Goal: Communication & Community: Participate in discussion

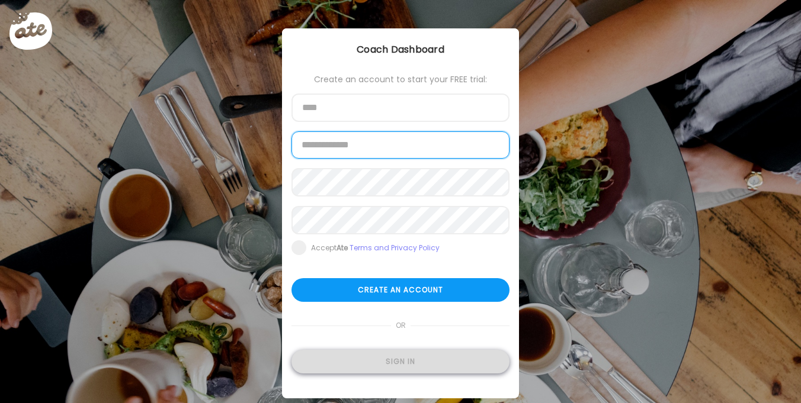
type input "**********"
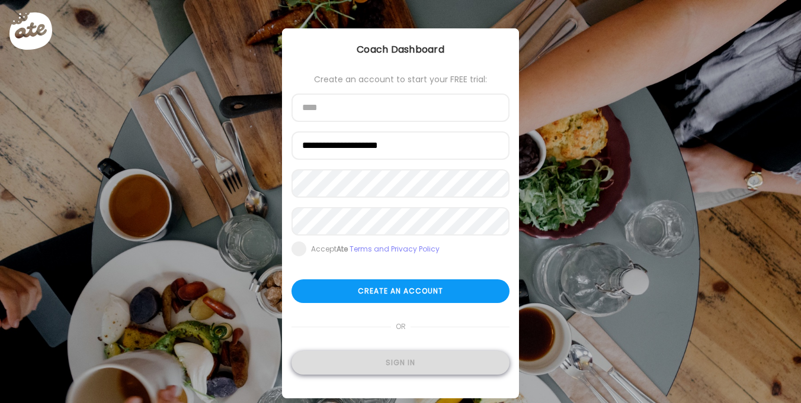
type input "**********"
click at [379, 368] on div "Sign in" at bounding box center [400, 363] width 218 height 24
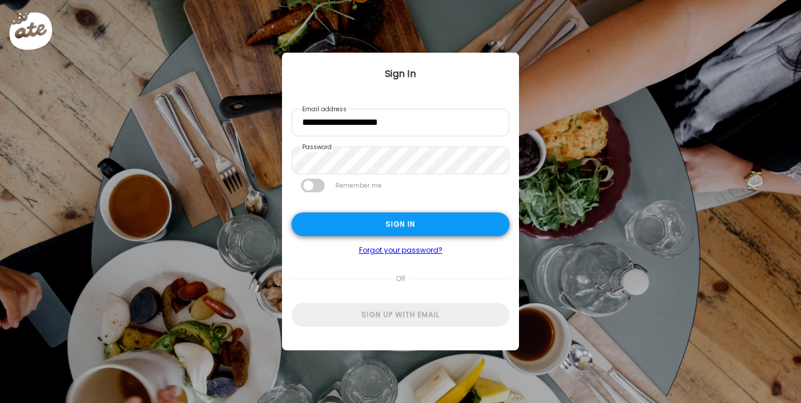
click at [377, 222] on div "Sign in" at bounding box center [400, 225] width 218 height 24
type textarea "**********"
type input "**********"
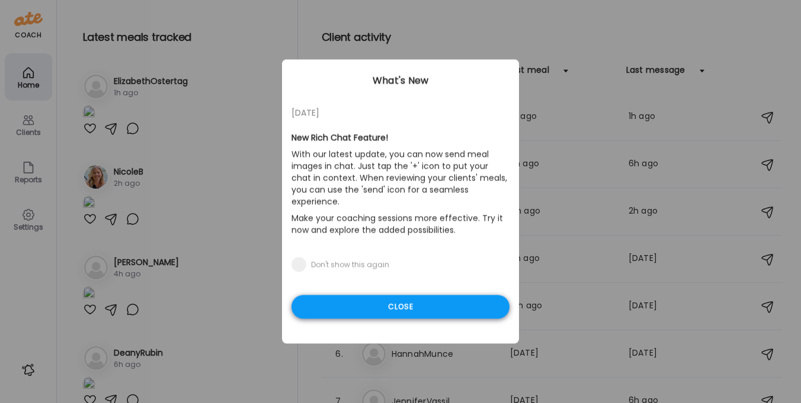
click at [357, 296] on div "Close" at bounding box center [400, 308] width 218 height 24
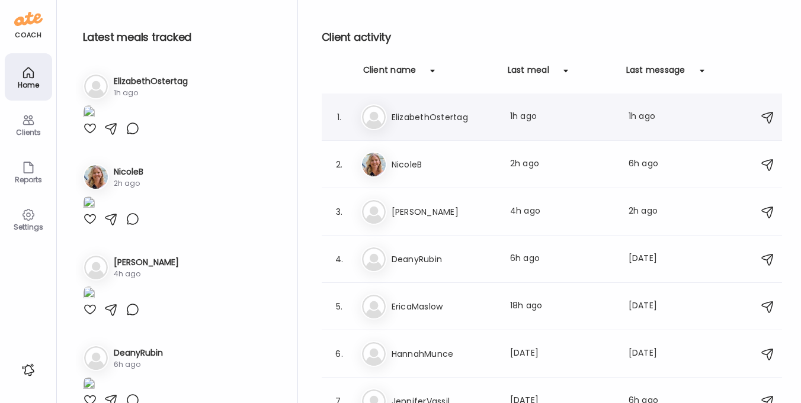
click at [422, 111] on h3 "ElizabethOstertag" at bounding box center [444, 117] width 104 height 14
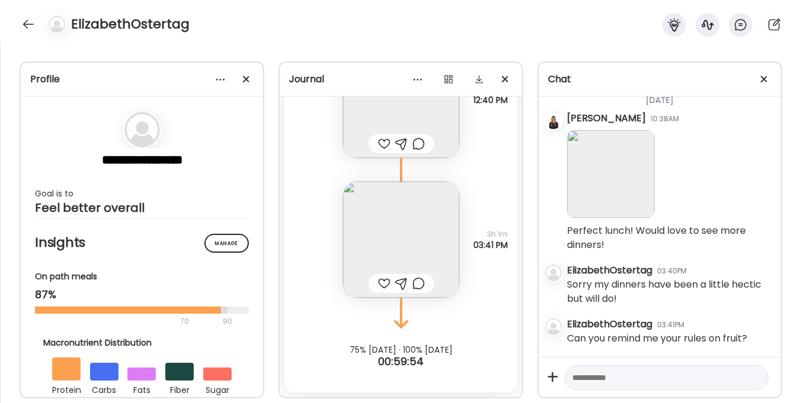
scroll to position [7300, 0]
click at [607, 381] on textarea at bounding box center [655, 378] width 167 height 14
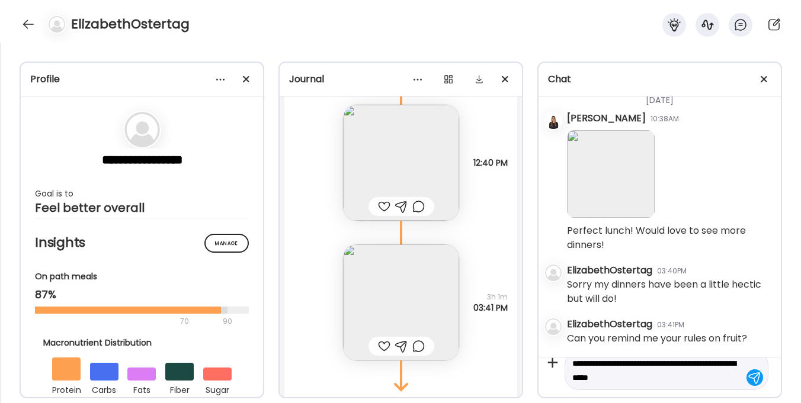
scroll to position [13370, 0]
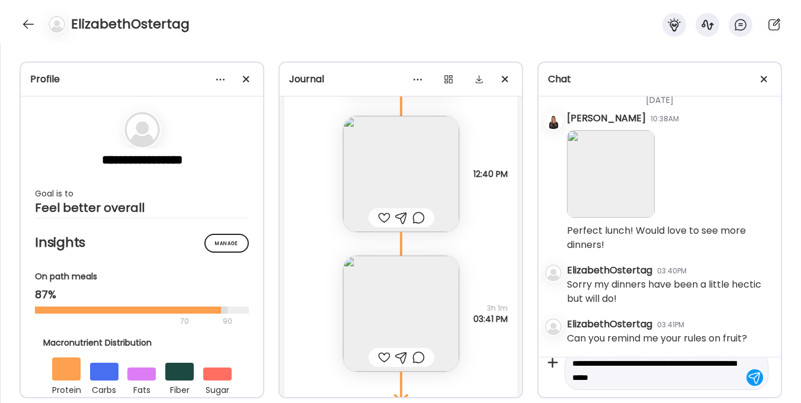
drag, startPoint x: 684, startPoint y: 378, endPoint x: 663, endPoint y: 374, distance: 21.1
click at [663, 374] on textarea "**********" at bounding box center [655, 371] width 167 height 28
type textarea "**********"
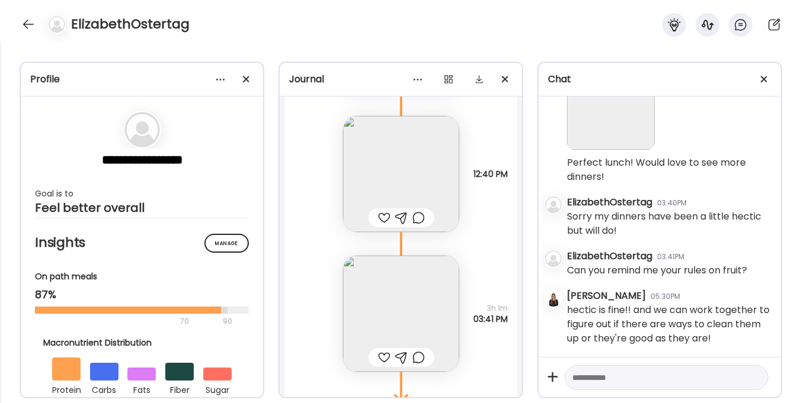
scroll to position [7368, 0]
click at [633, 379] on textarea at bounding box center [655, 378] width 167 height 14
type textarea "**********"
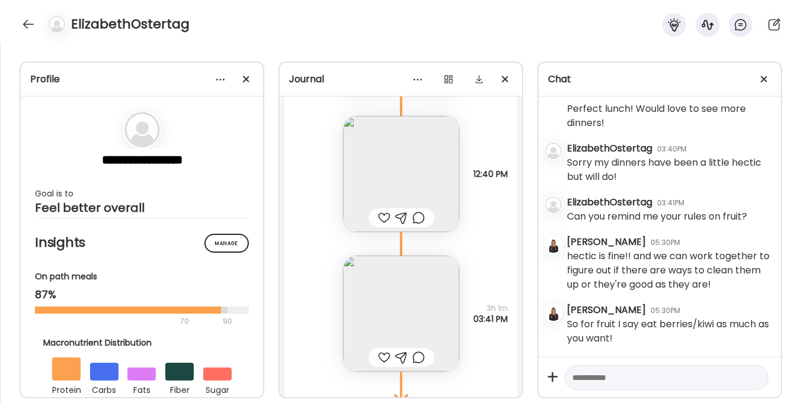
scroll to position [7422, 0]
click at [589, 376] on textarea at bounding box center [655, 378] width 167 height 14
type textarea "**********"
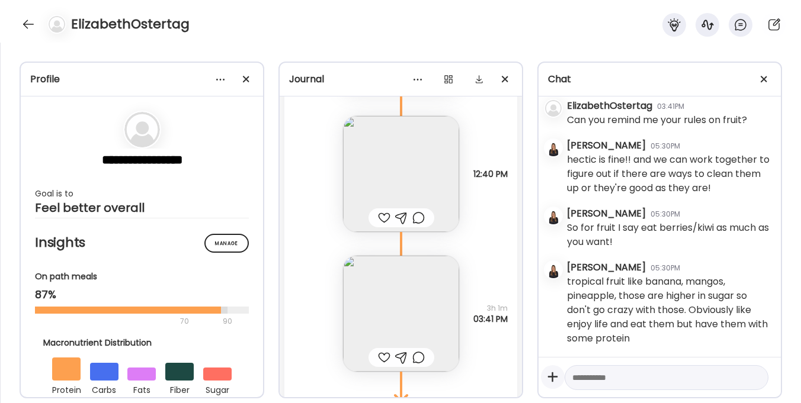
scroll to position [7519, 0]
click at [588, 374] on textarea at bounding box center [655, 378] width 167 height 14
type textarea "**********"
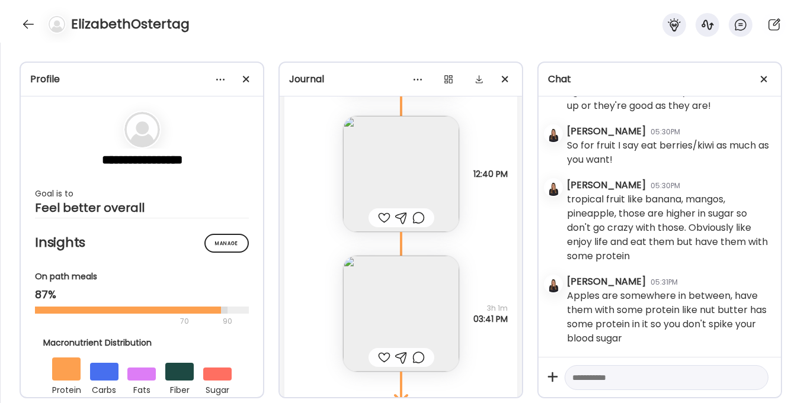
scroll to position [7602, 0]
click at [575, 382] on textarea at bounding box center [655, 378] width 167 height 14
type textarea "**********"
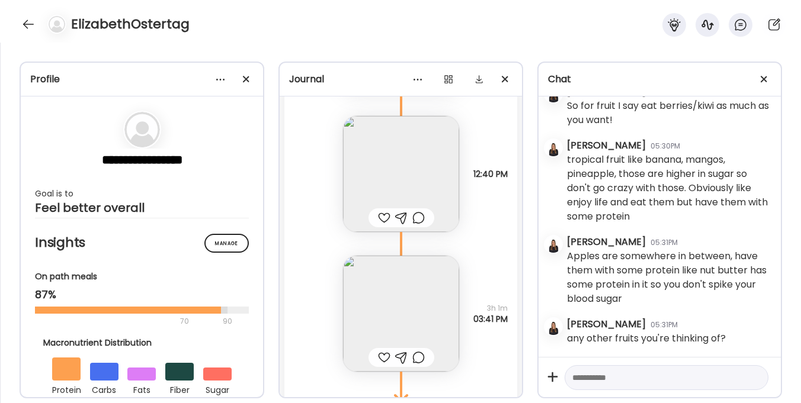
scroll to position [7642, 0]
click at [599, 380] on textarea at bounding box center [655, 378] width 167 height 14
type textarea "**********"
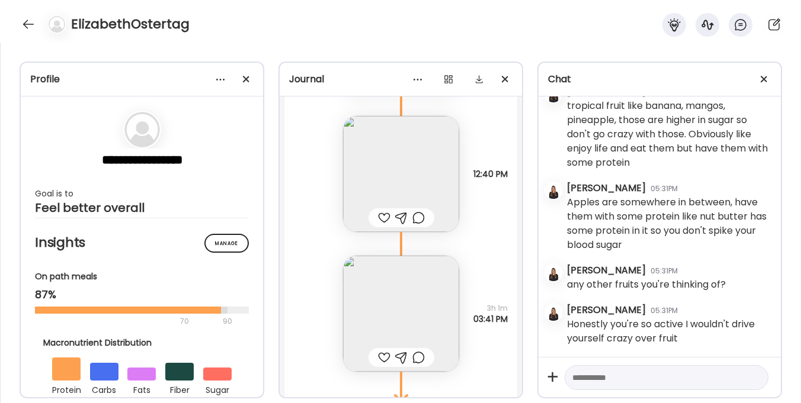
scroll to position [13225, 0]
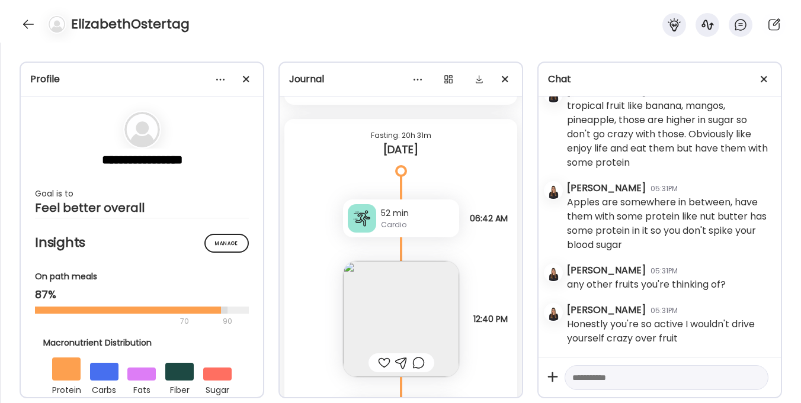
click at [383, 366] on div at bounding box center [384, 363] width 12 height 14
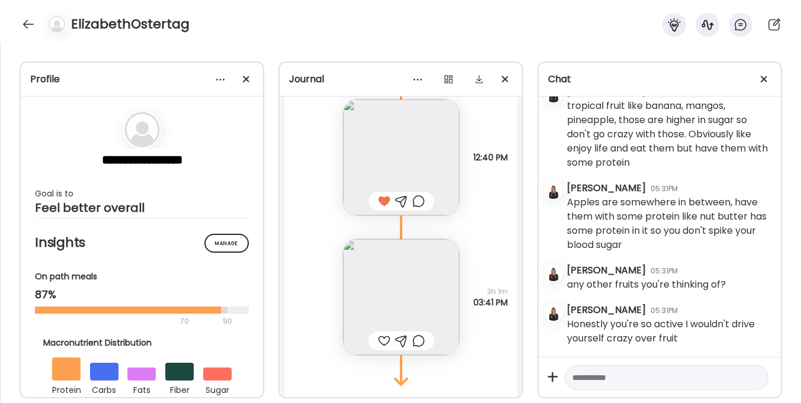
scroll to position [13389, 0]
click at [378, 341] on div at bounding box center [384, 339] width 12 height 14
click at [32, 21] on div at bounding box center [28, 24] width 19 height 19
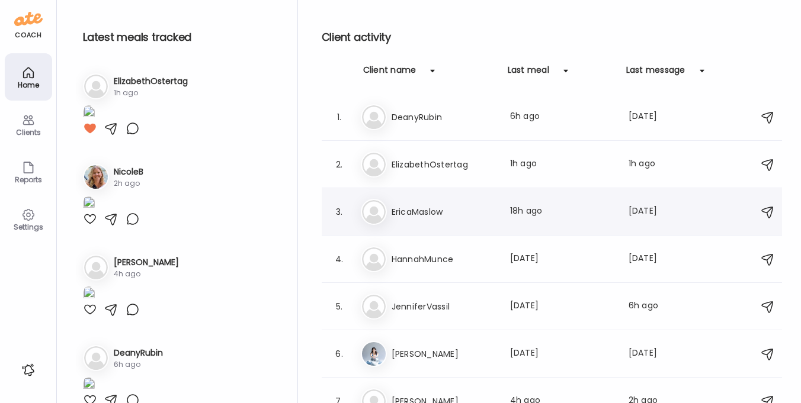
click at [399, 204] on div "Er EricaMaslow Last meal: 18h ago Last message: 1d ago You: pure encapsulations…" at bounding box center [554, 212] width 386 height 26
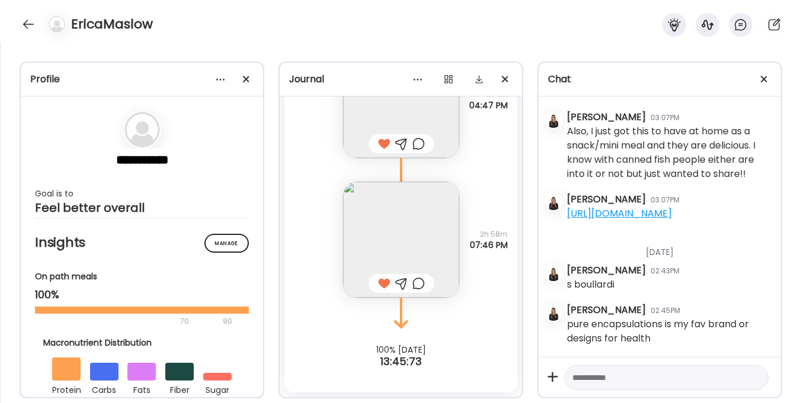
scroll to position [9264, 0]
click at [30, 24] on div at bounding box center [28, 24] width 19 height 19
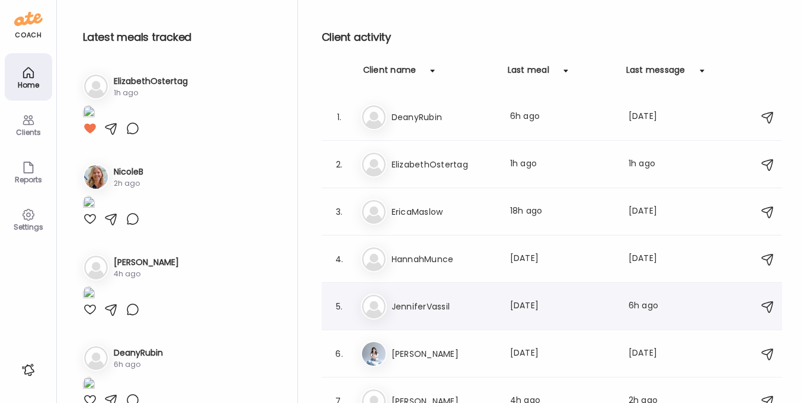
click at [418, 303] on h3 "JenniferVassil" at bounding box center [444, 307] width 104 height 14
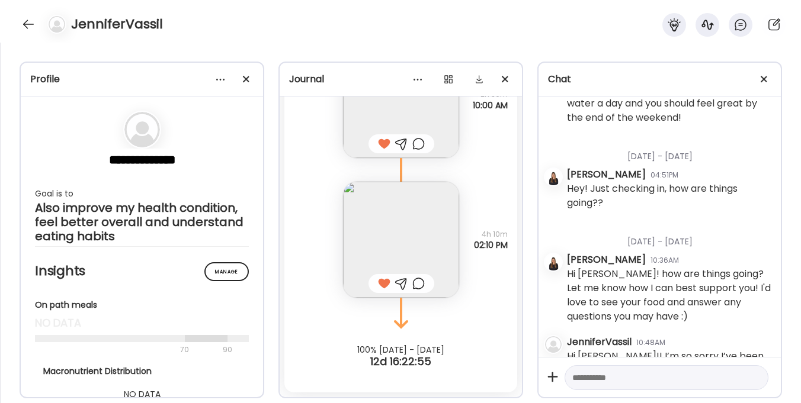
scroll to position [2418, 0]
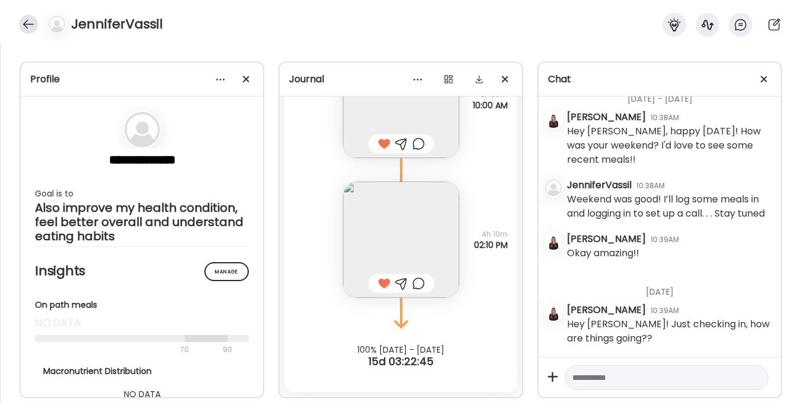
click at [25, 19] on div at bounding box center [28, 24] width 19 height 19
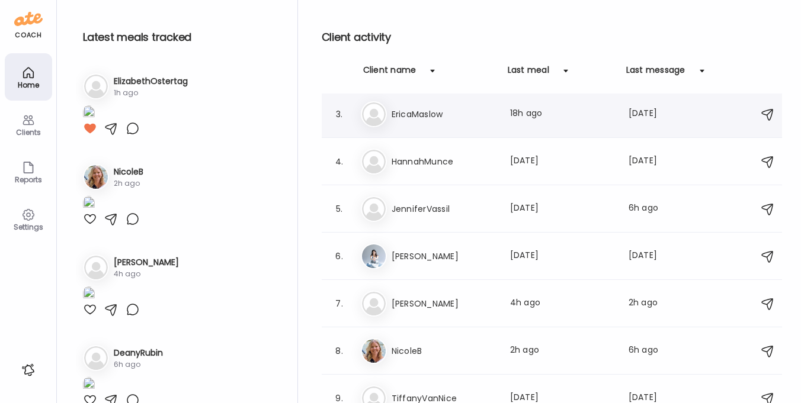
scroll to position [111, 0]
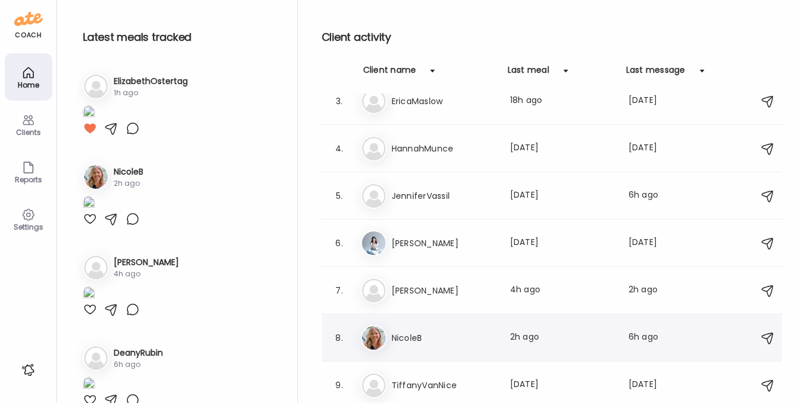
click at [408, 332] on h3 "NicoleB" at bounding box center [444, 338] width 104 height 14
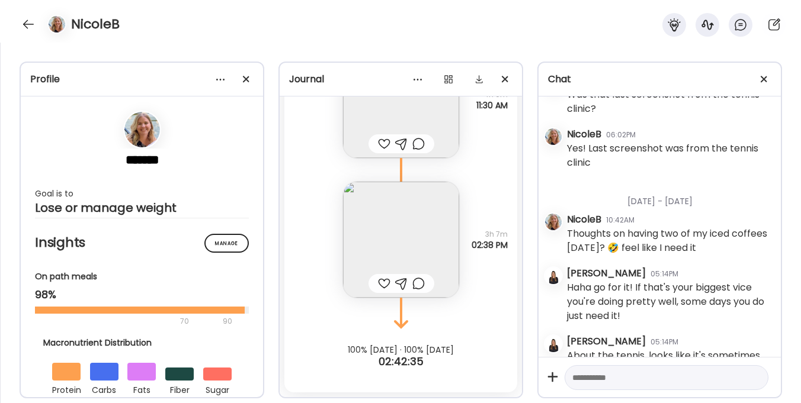
scroll to position [10580, 0]
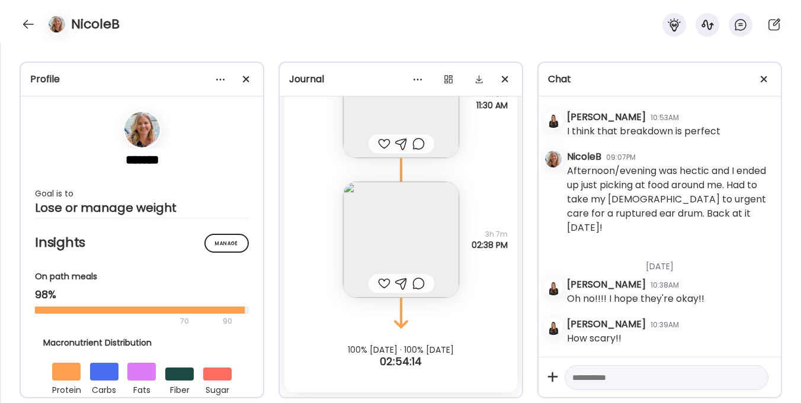
click at [378, 282] on div at bounding box center [384, 284] width 12 height 14
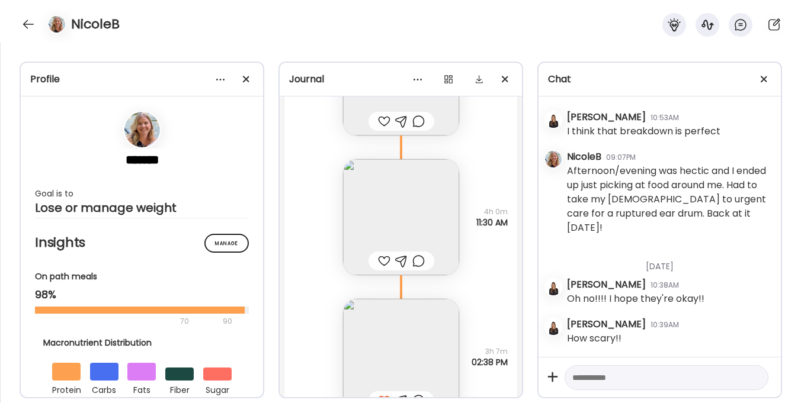
click at [380, 263] on div at bounding box center [384, 261] width 12 height 14
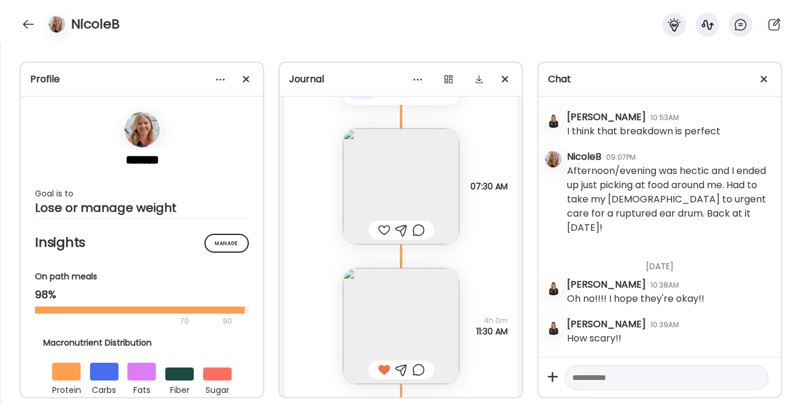
scroll to position [26788, 0]
click at [381, 225] on div at bounding box center [384, 230] width 12 height 14
click at [32, 20] on div at bounding box center [28, 24] width 19 height 19
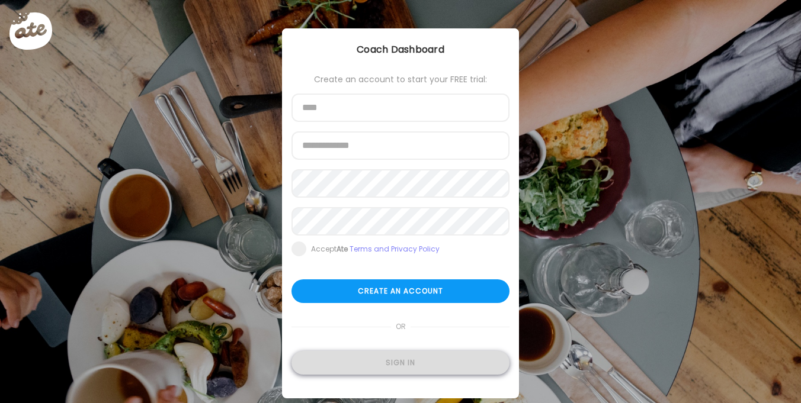
type input "**********"
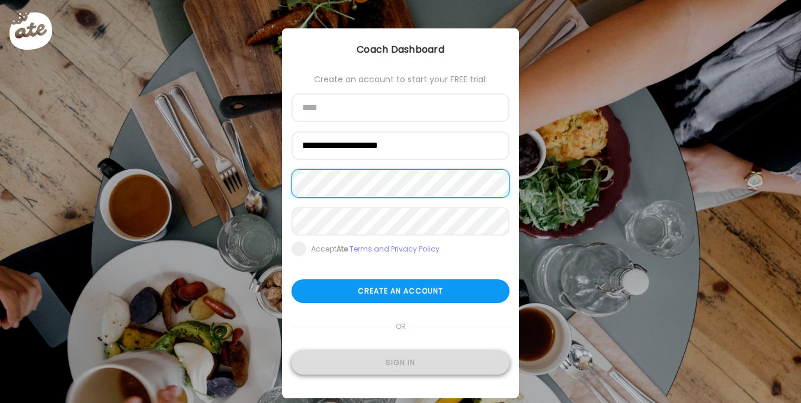
type input "**********"
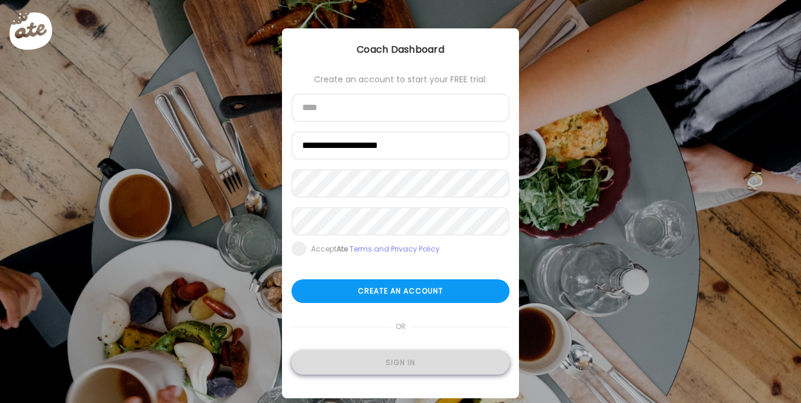
click at [401, 369] on div "Sign in" at bounding box center [400, 363] width 218 height 24
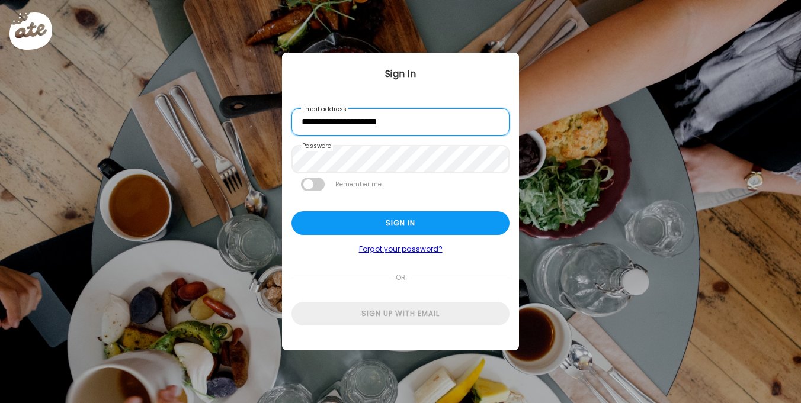
scroll to position [1, 0]
drag, startPoint x: 327, startPoint y: 122, endPoint x: 282, endPoint y: 121, distance: 45.0
click at [282, 121] on div "**********" at bounding box center [400, 201] width 237 height 297
type input "**********"
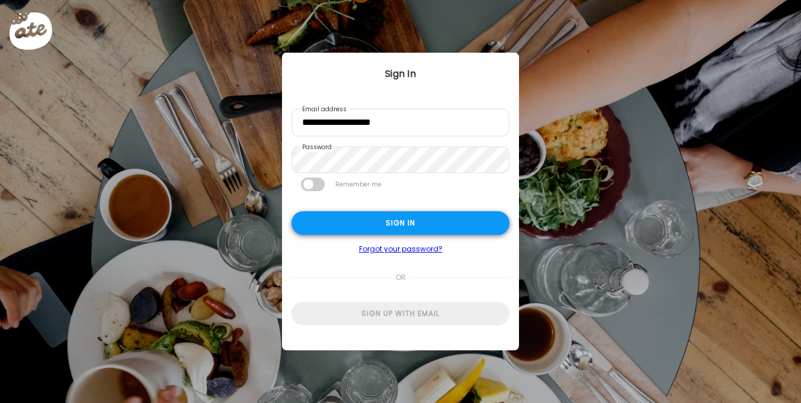
click at [322, 231] on div "Sign in" at bounding box center [400, 223] width 218 height 24
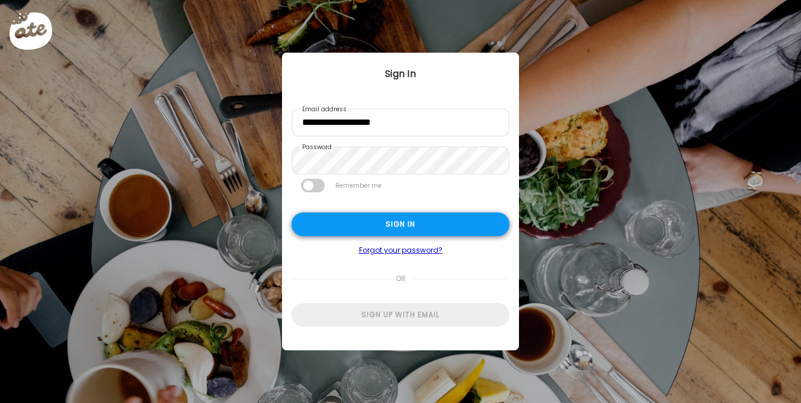
type textarea "**********"
type input "*********"
type input "**********"
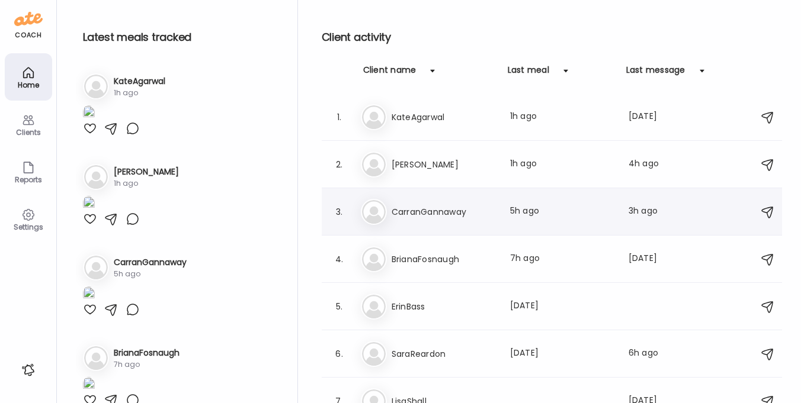
click at [460, 198] on div "3. Ca CarranGannaway Last meal: 5h ago Last message: 3h ago Definitely need to …" at bounding box center [552, 211] width 460 height 47
click at [428, 205] on h3 "CarranGannaway" at bounding box center [444, 212] width 104 height 14
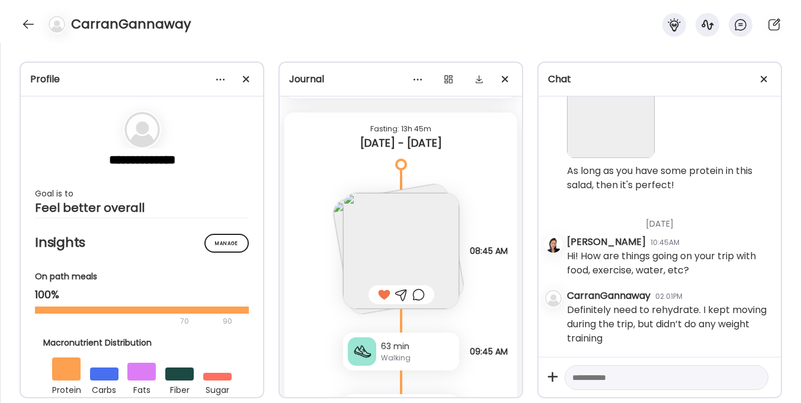
scroll to position [15746, 0]
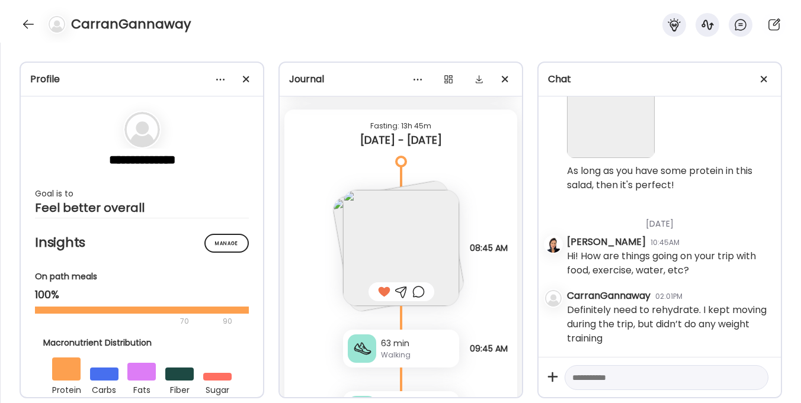
click at [588, 380] on textarea at bounding box center [655, 378] width 167 height 14
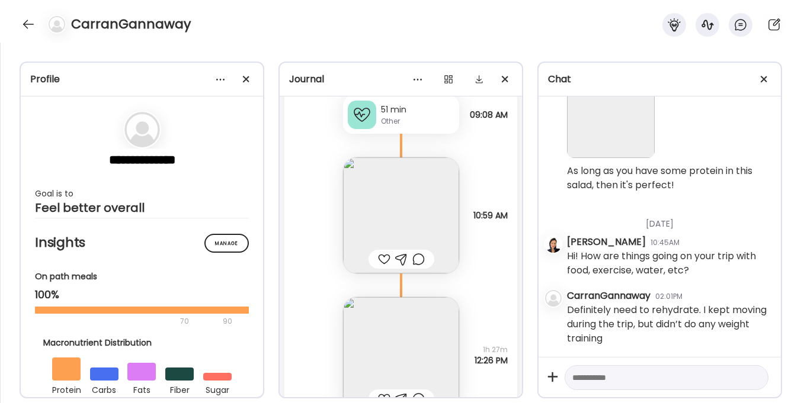
scroll to position [18383, 0]
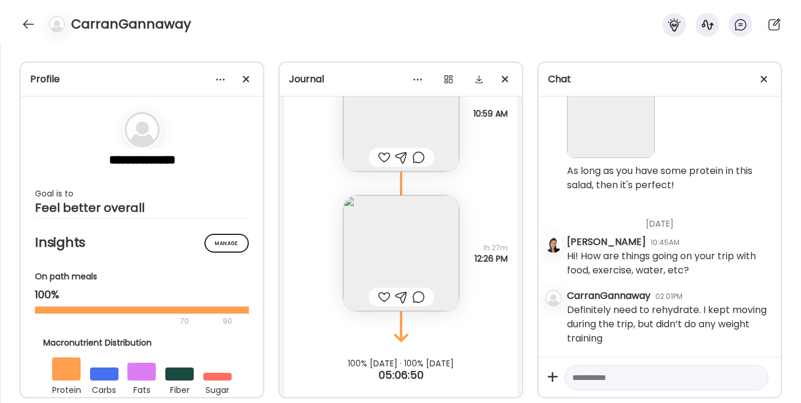
click at [380, 263] on img at bounding box center [401, 253] width 116 height 116
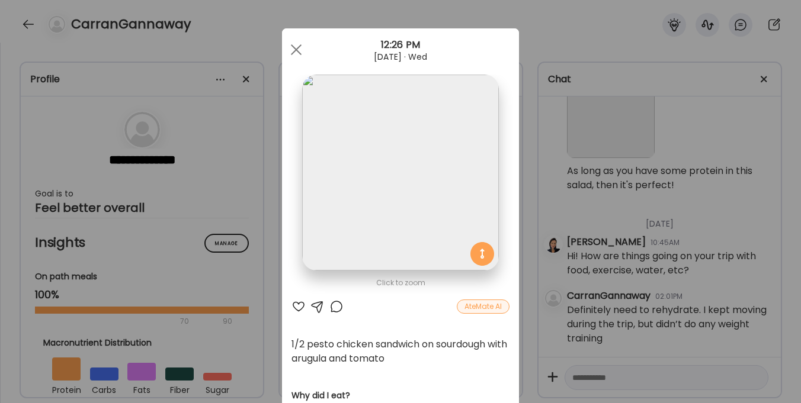
click at [296, 307] on div at bounding box center [298, 307] width 14 height 14
click at [294, 47] on span at bounding box center [296, 49] width 11 height 11
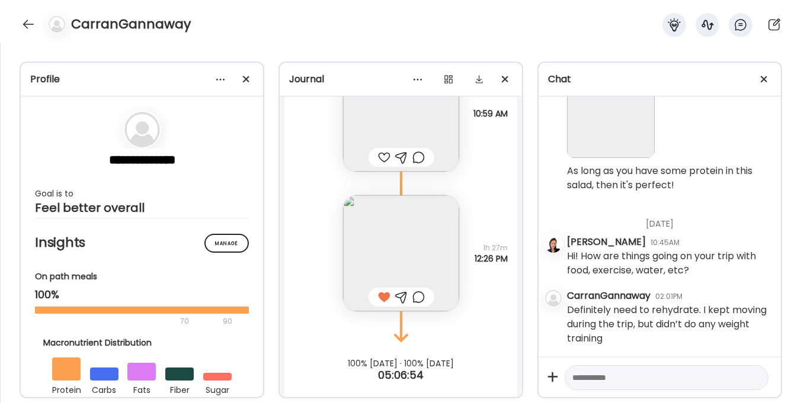
click at [380, 165] on div at bounding box center [384, 157] width 12 height 14
click at [604, 376] on textarea at bounding box center [655, 378] width 167 height 14
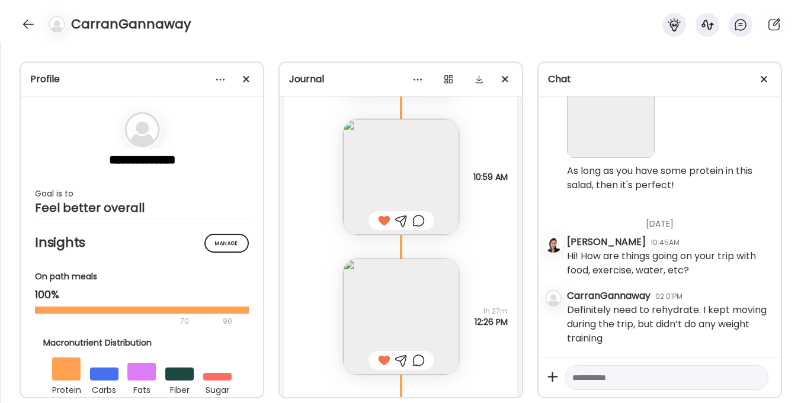
scroll to position [18425, 0]
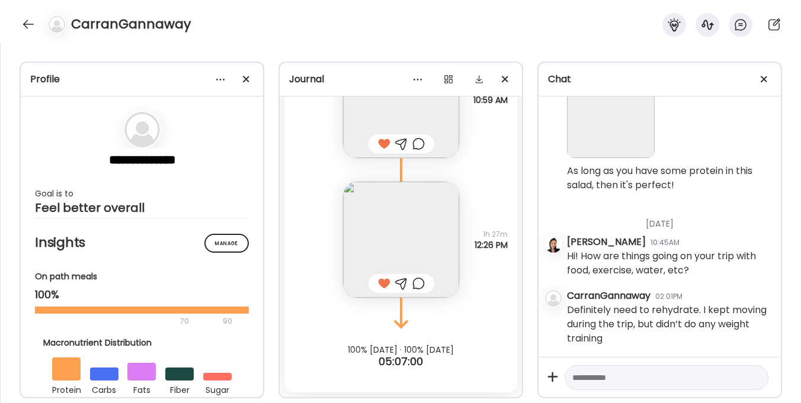
click at [608, 376] on textarea at bounding box center [655, 378] width 167 height 14
type textarea "**********"
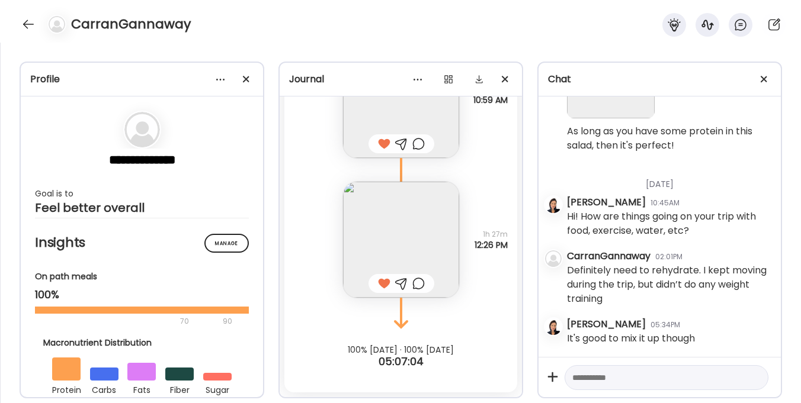
scroll to position [6089, 0]
click at [603, 371] on textarea at bounding box center [655, 378] width 167 height 14
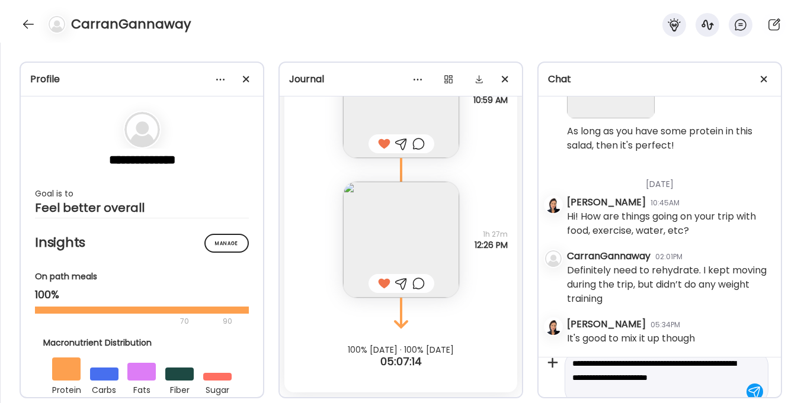
scroll to position [28, 0]
type textarea "**********"
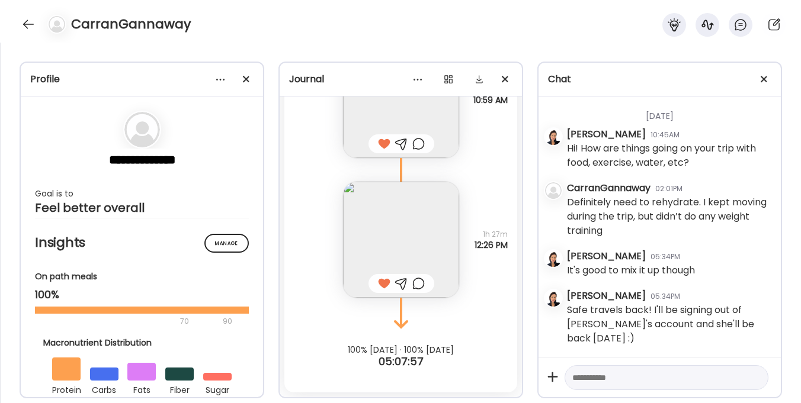
scroll to position [6158, 0]
click at [27, 20] on div at bounding box center [28, 24] width 19 height 19
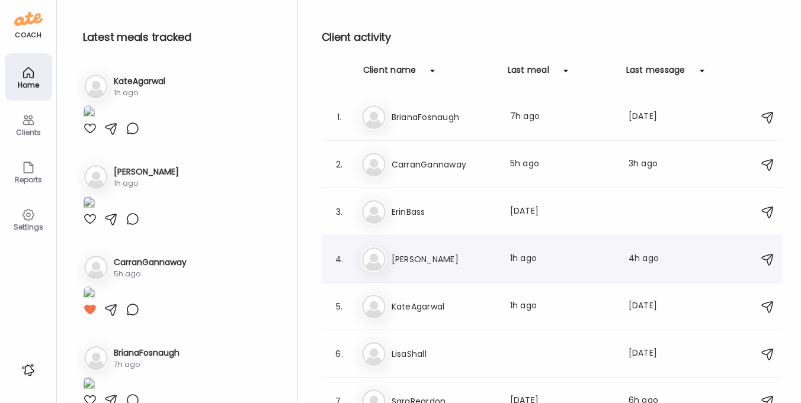
click at [418, 266] on div "Ja Jamie Last meal: 1h ago Last message: 4h ago This is very helpful! OK now I …" at bounding box center [554, 259] width 386 height 26
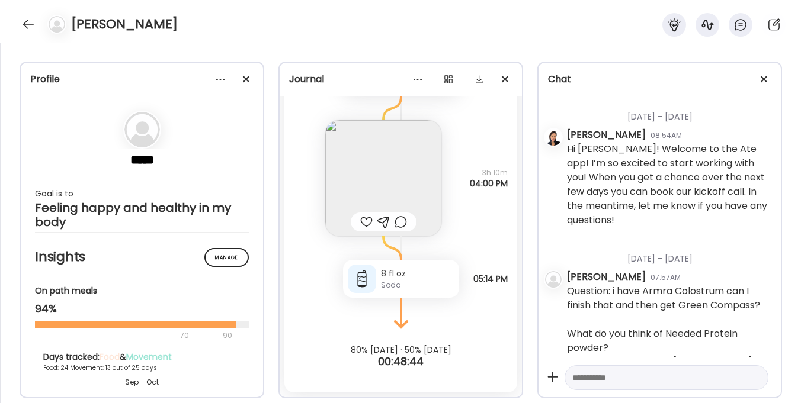
scroll to position [5159, 0]
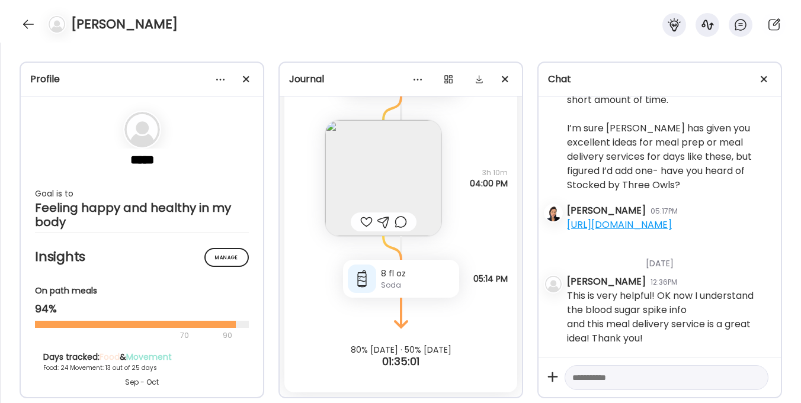
click at [600, 380] on textarea at bounding box center [655, 378] width 167 height 14
paste textarea "**********"
type textarea "**********"
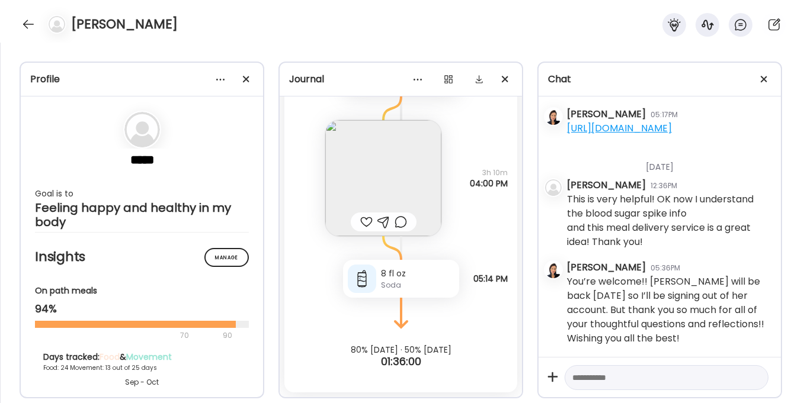
scroll to position [5255, 0]
click at [358, 160] on img at bounding box center [383, 178] width 116 height 116
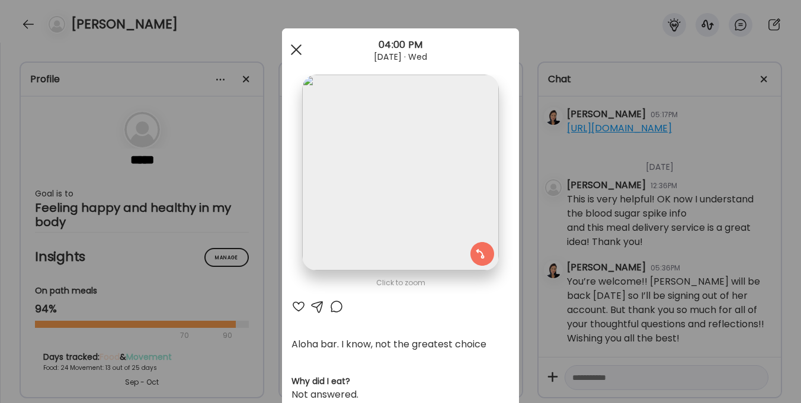
click at [295, 49] on div at bounding box center [296, 50] width 24 height 24
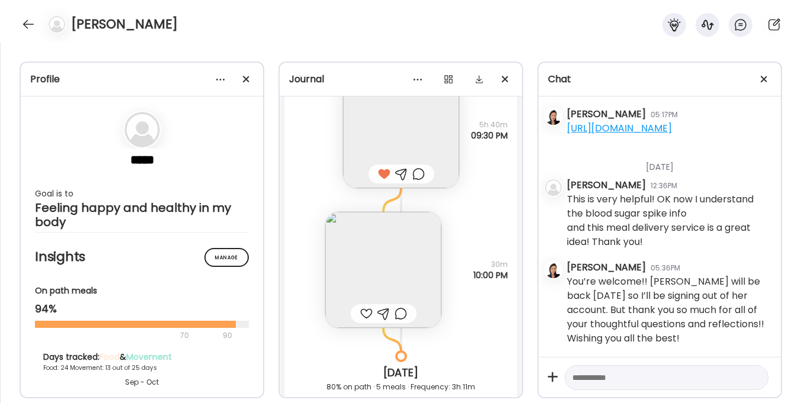
scroll to position [28795, 0]
click at [371, 262] on img at bounding box center [383, 271] width 116 height 116
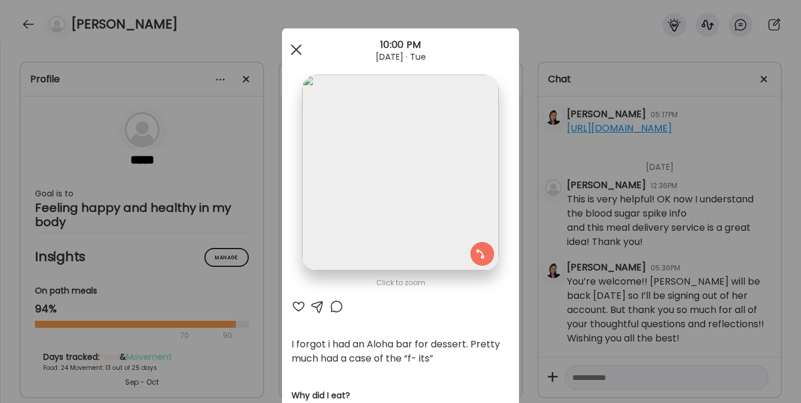
click at [294, 47] on div at bounding box center [296, 50] width 24 height 24
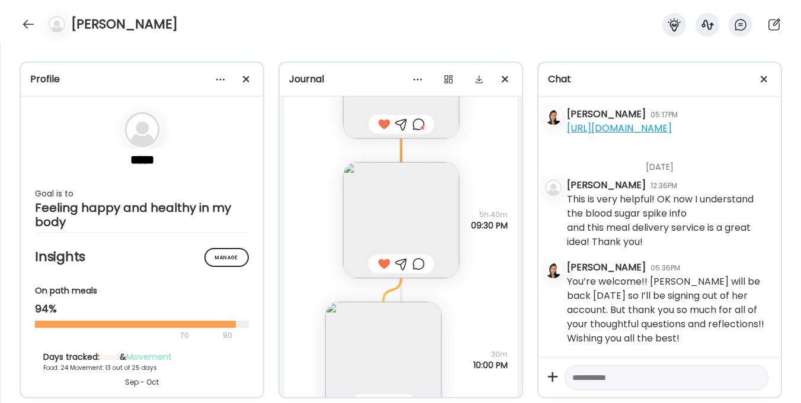
scroll to position [28841, 0]
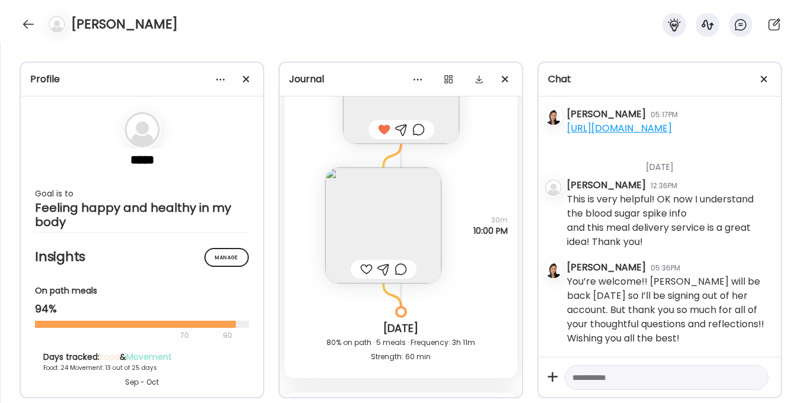
click at [379, 222] on img at bounding box center [383, 226] width 116 height 116
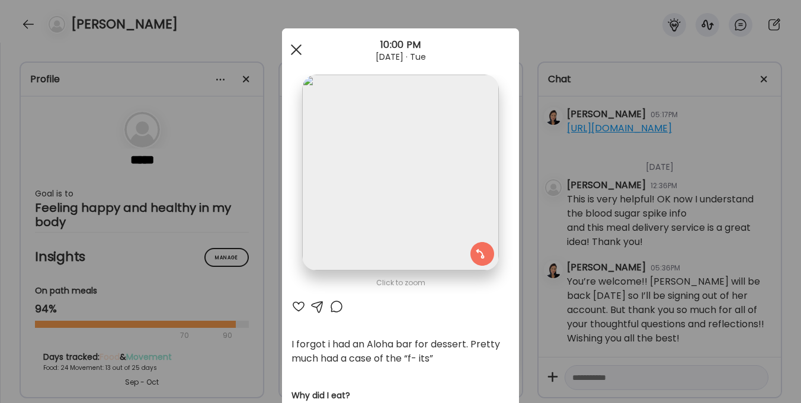
click at [296, 50] on div at bounding box center [296, 50] width 24 height 24
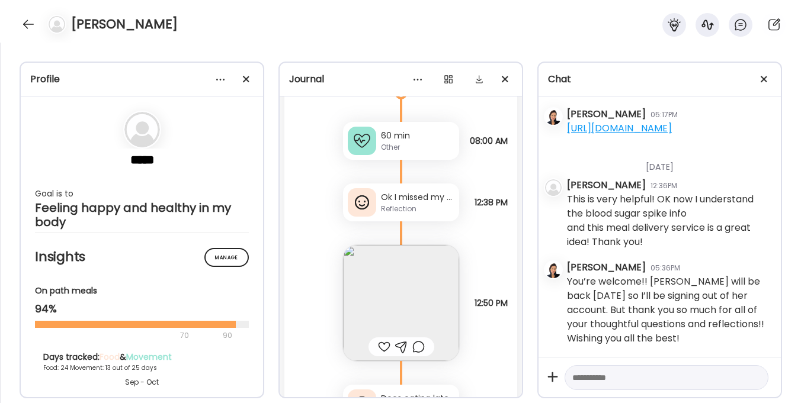
scroll to position [29193, 0]
click at [396, 194] on div "Ok I missed my window for a breakfast smoothie but will have a good lunch" at bounding box center [417, 197] width 73 height 12
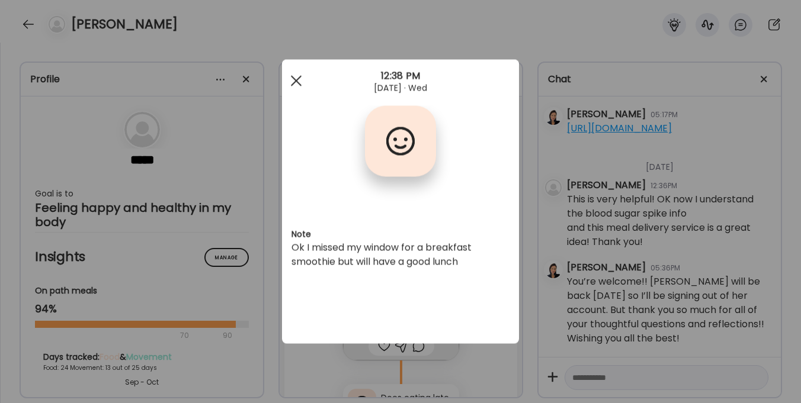
click at [297, 81] on span at bounding box center [296, 80] width 11 height 11
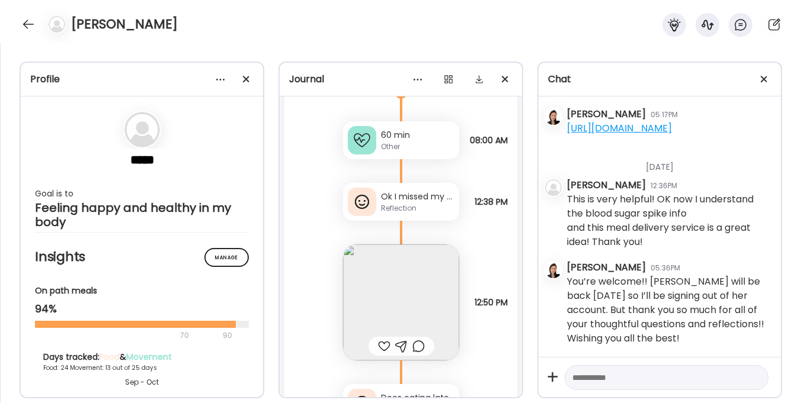
scroll to position [29258, 0]
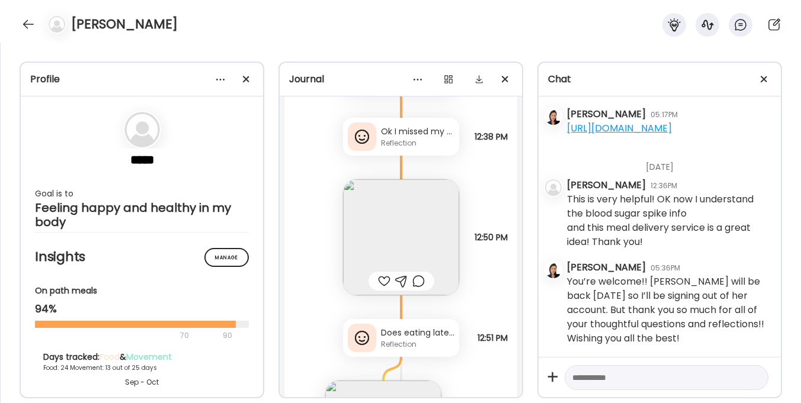
click at [388, 222] on img at bounding box center [401, 237] width 116 height 116
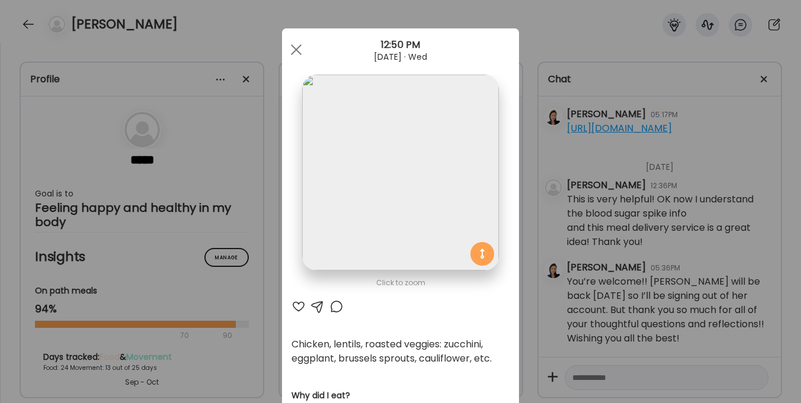
click at [294, 305] on div at bounding box center [298, 307] width 14 height 14
click at [293, 51] on span at bounding box center [296, 49] width 11 height 11
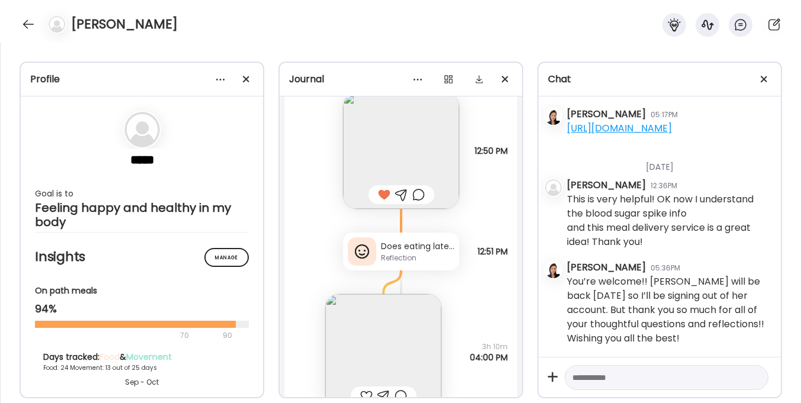
scroll to position [29371, 0]
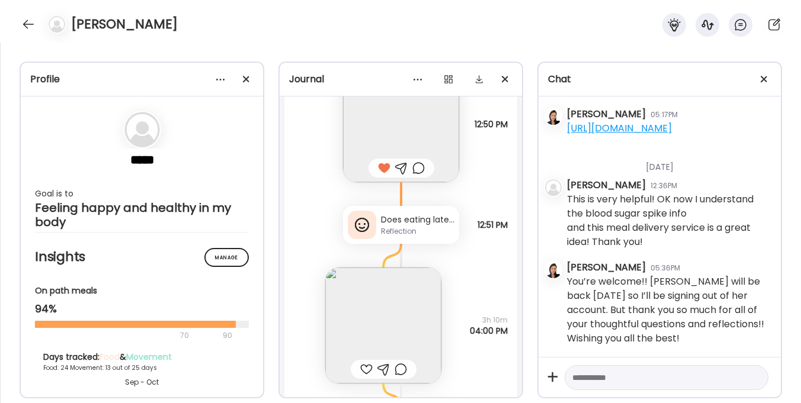
click at [389, 216] on div "Does eating late cause a blood sugar spike in middle of the night? I ate a late…" at bounding box center [417, 220] width 73 height 12
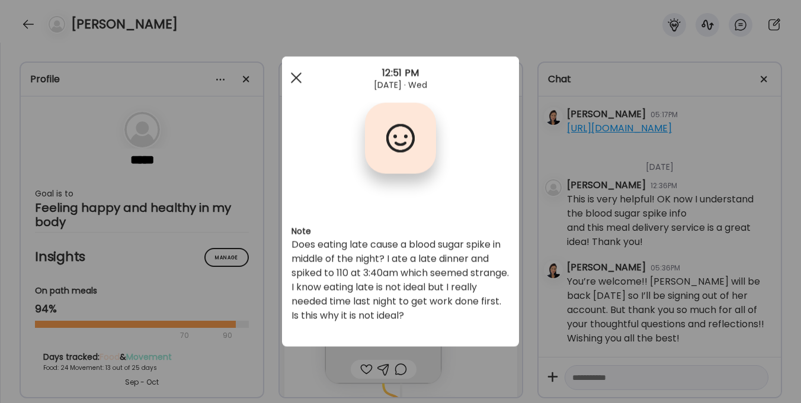
click at [296, 72] on div at bounding box center [296, 78] width 24 height 24
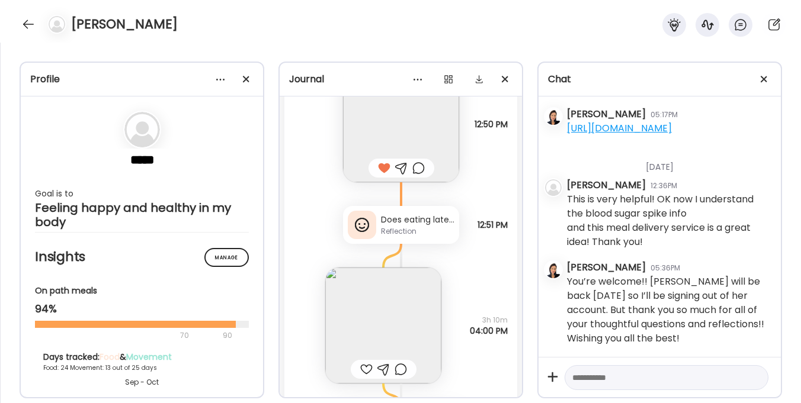
click at [597, 372] on textarea at bounding box center [655, 378] width 167 height 14
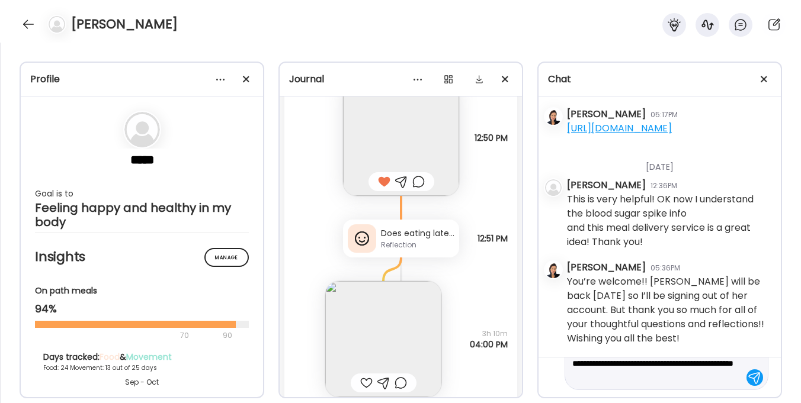
scroll to position [42, 0]
type textarea "**********"
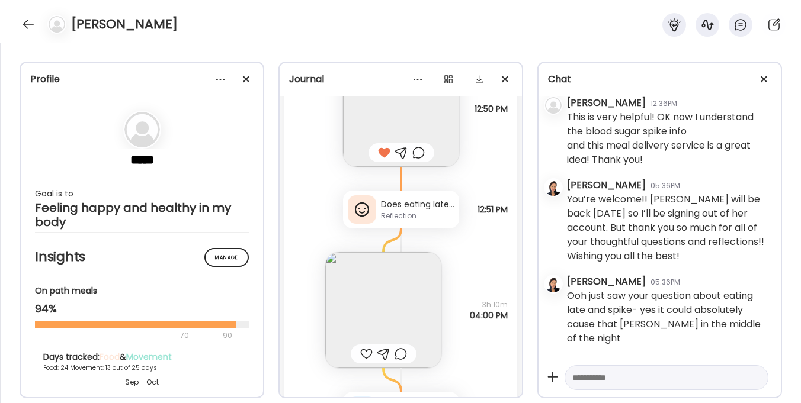
scroll to position [29348, 0]
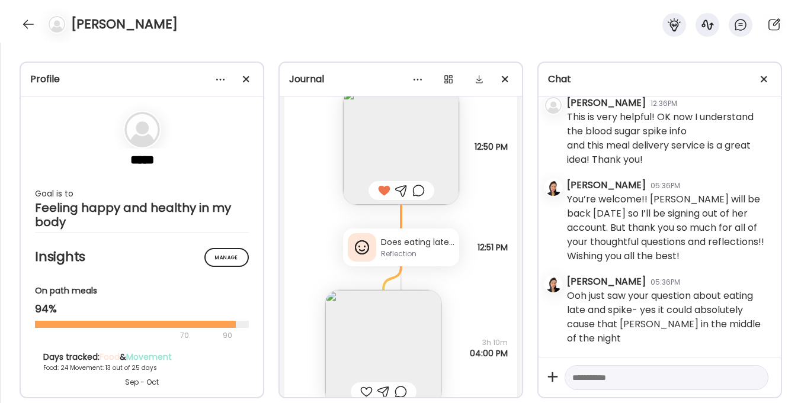
click at [385, 240] on div "Does eating late cause a blood sugar spike in middle of the night? I ate a late…" at bounding box center [417, 242] width 73 height 12
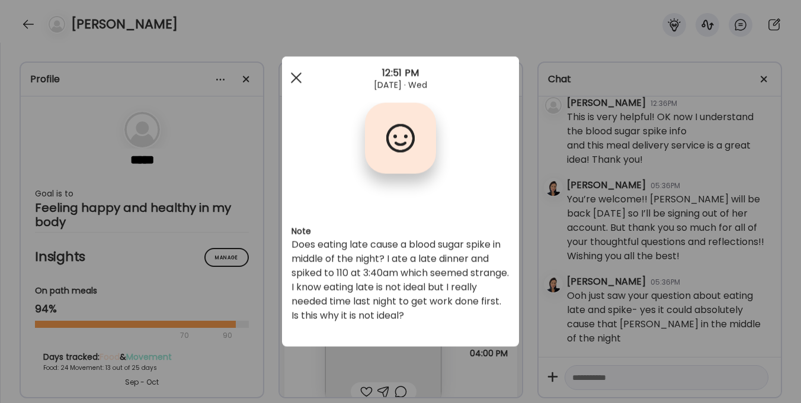
click at [293, 75] on span at bounding box center [296, 77] width 11 height 11
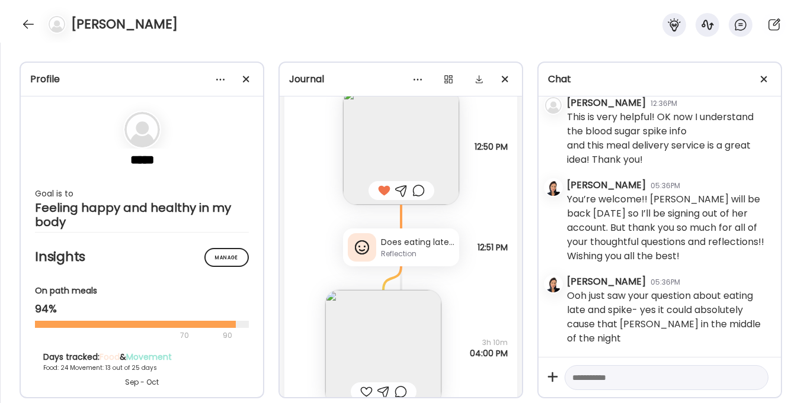
click at [597, 381] on textarea at bounding box center [655, 378] width 167 height 14
type textarea "**********"
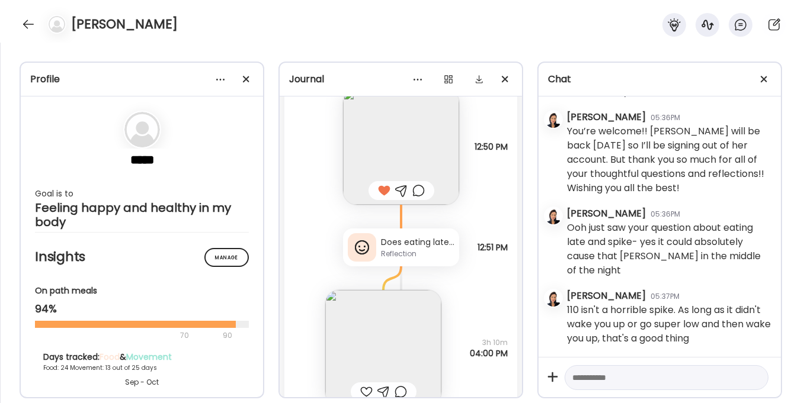
scroll to position [5406, 0]
click at [29, 24] on div at bounding box center [28, 24] width 19 height 19
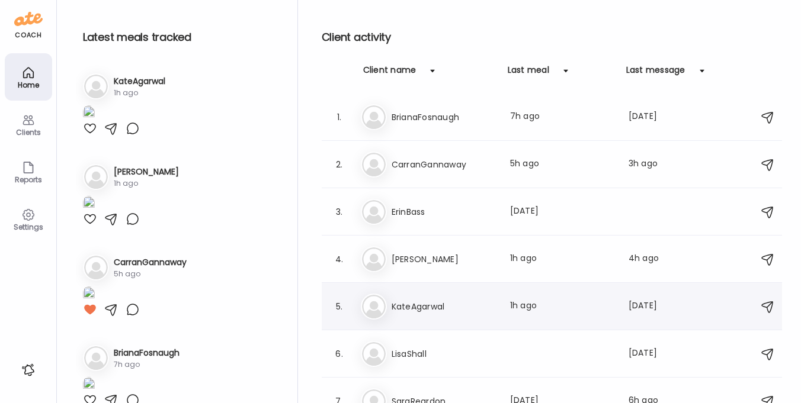
scroll to position [16, 0]
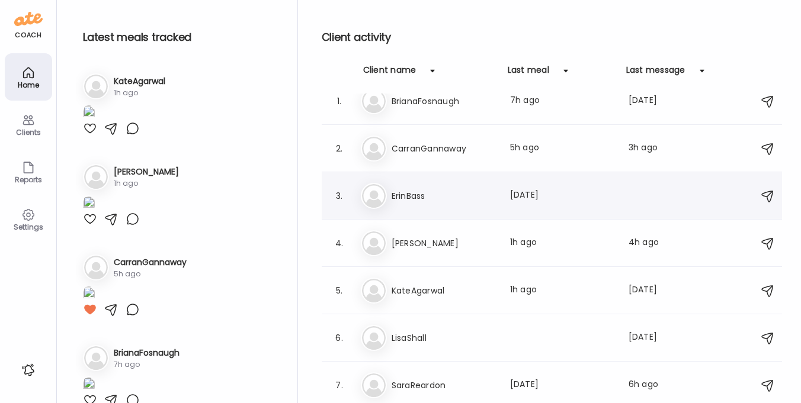
click at [407, 195] on h3 "ErinBass" at bounding box center [444, 196] width 104 height 14
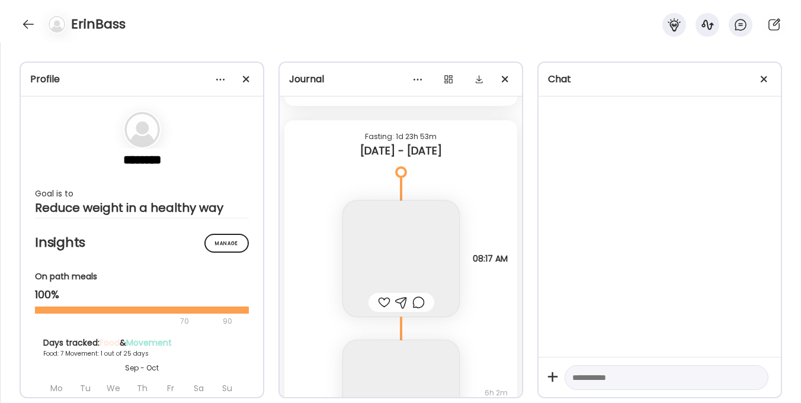
scroll to position [7618, 0]
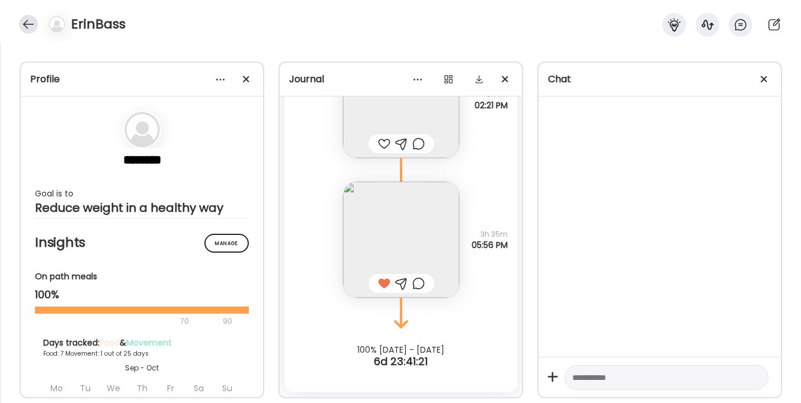
click at [33, 20] on div at bounding box center [28, 24] width 19 height 19
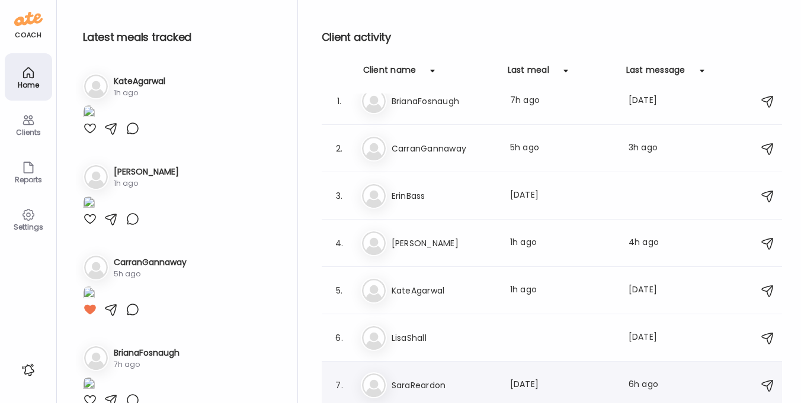
click at [435, 379] on h3 "SaraReardon" at bounding box center [444, 386] width 104 height 14
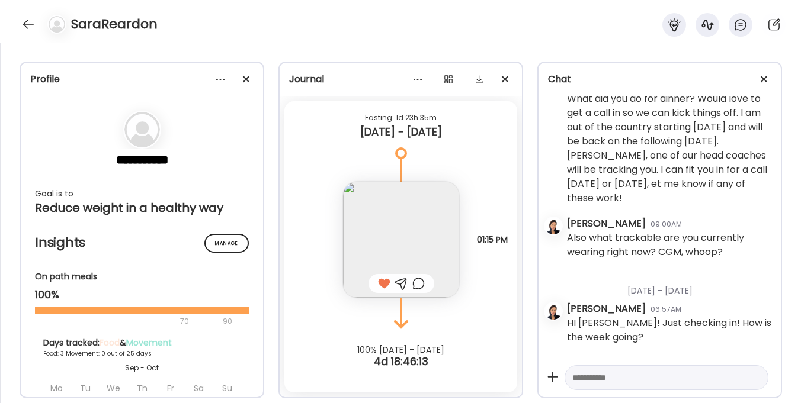
scroll to position [575, 0]
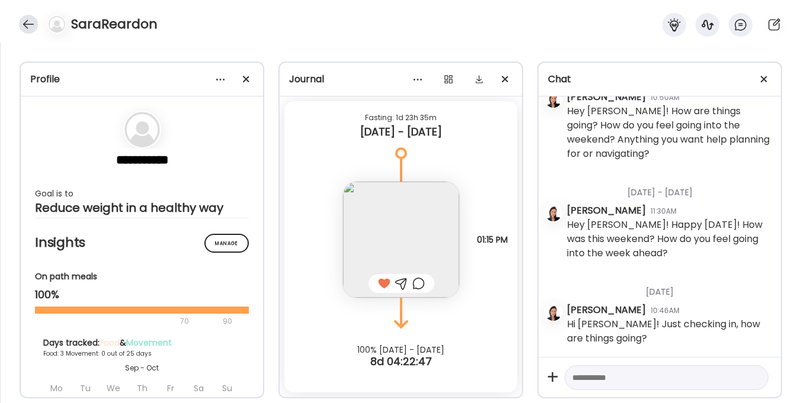
click at [27, 23] on div at bounding box center [28, 24] width 19 height 19
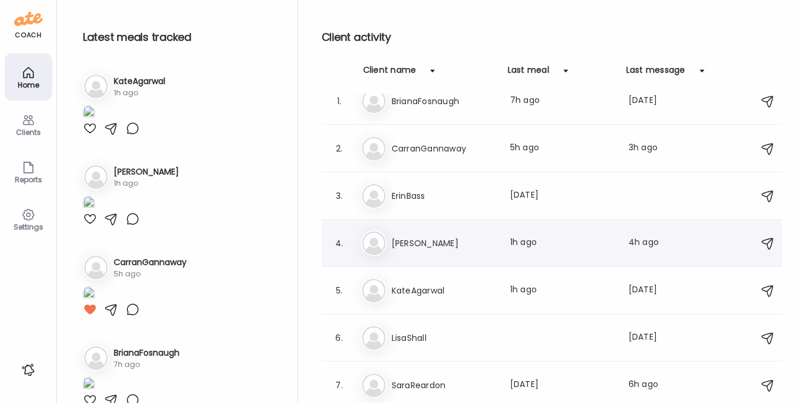
scroll to position [0, 0]
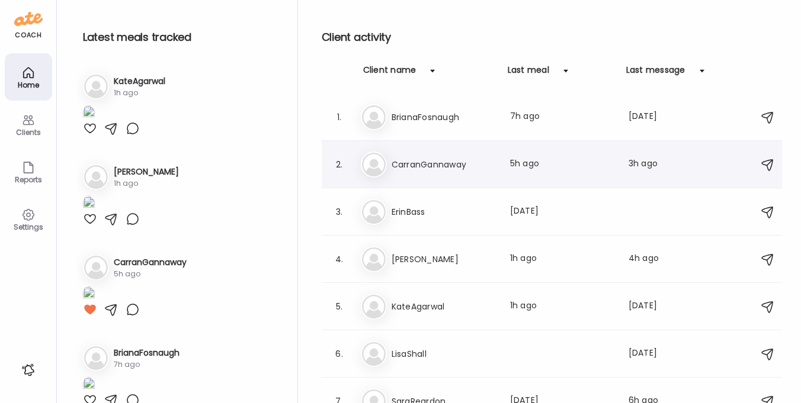
click at [422, 175] on div "Ca CarranGannaway Last meal: 5h ago Last message: 3h ago You: Safe travels back…" at bounding box center [554, 165] width 386 height 26
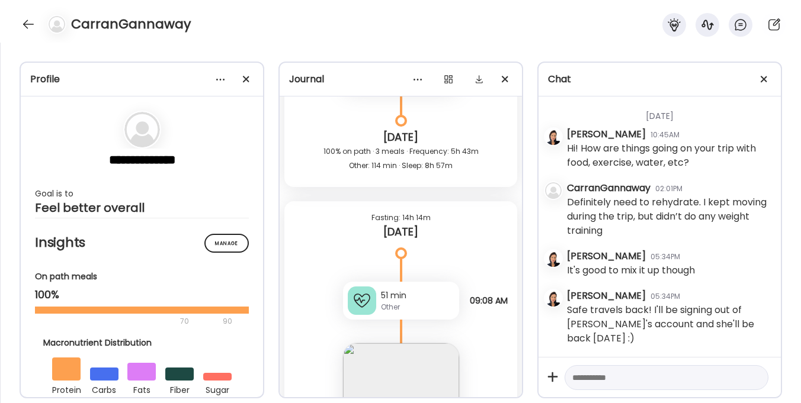
scroll to position [18066, 0]
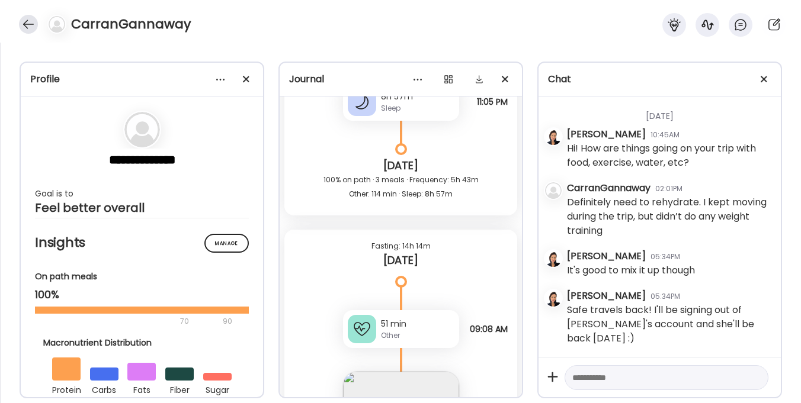
click at [24, 25] on div at bounding box center [28, 24] width 19 height 19
